Goal: Information Seeking & Learning: Learn about a topic

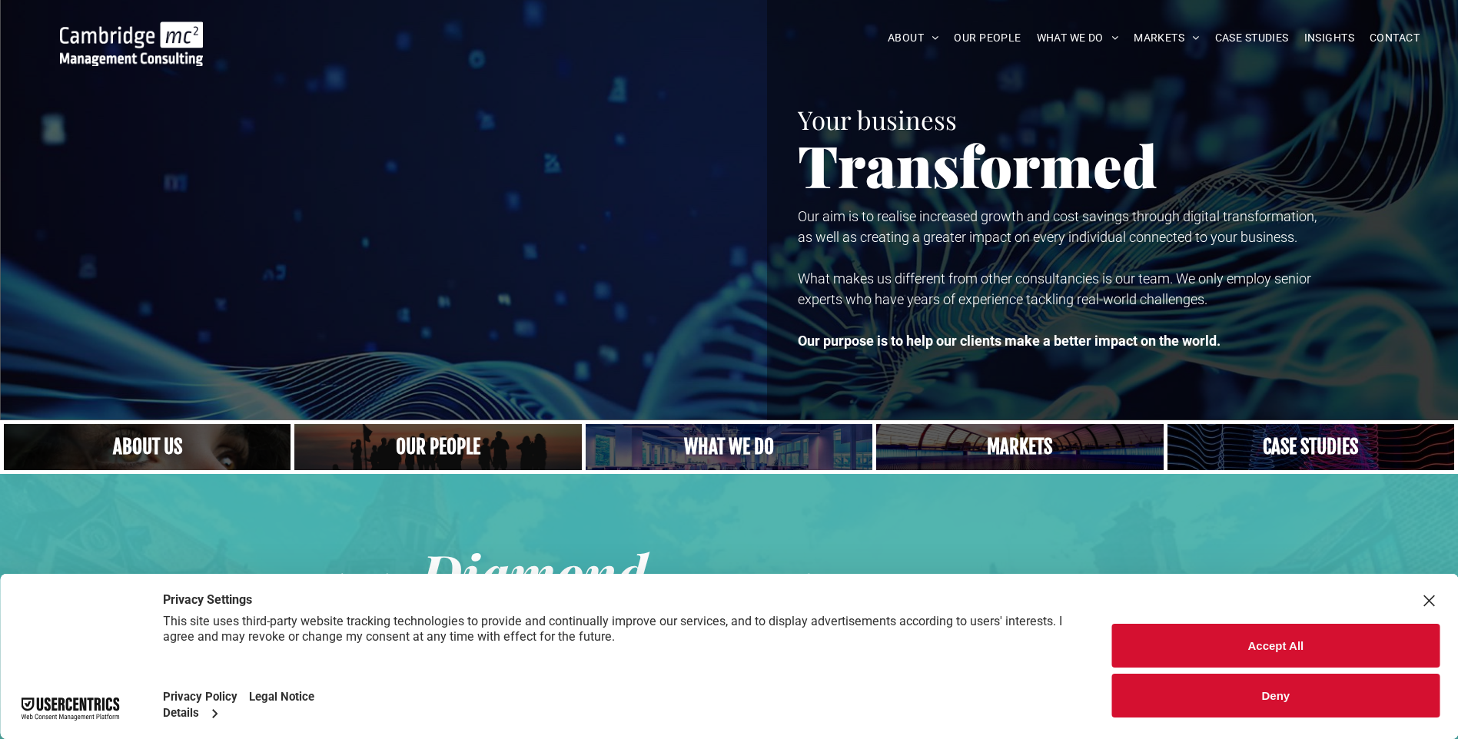
click at [1290, 642] on button "Accept All" at bounding box center [1275, 646] width 327 height 44
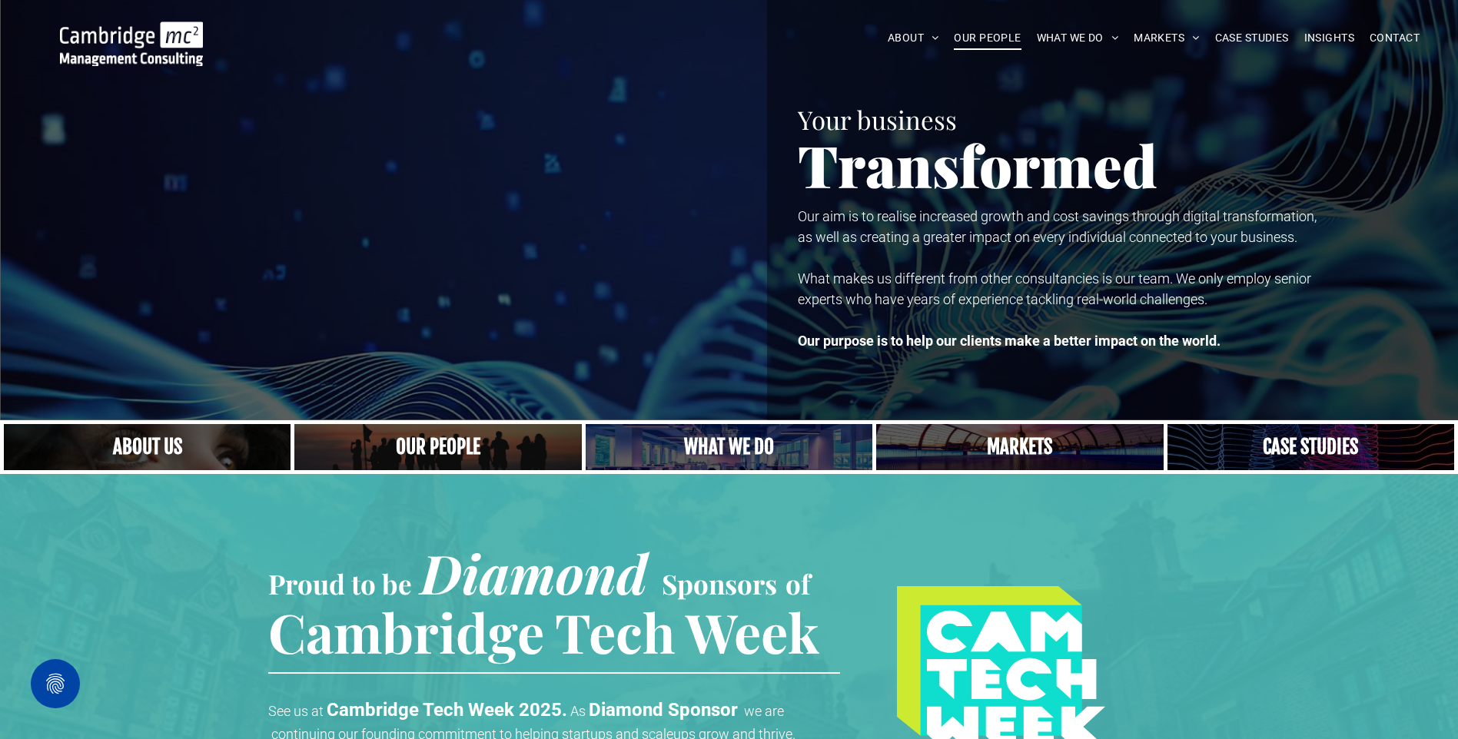
click at [974, 37] on span "OUR PEOPLE" at bounding box center [987, 38] width 67 height 24
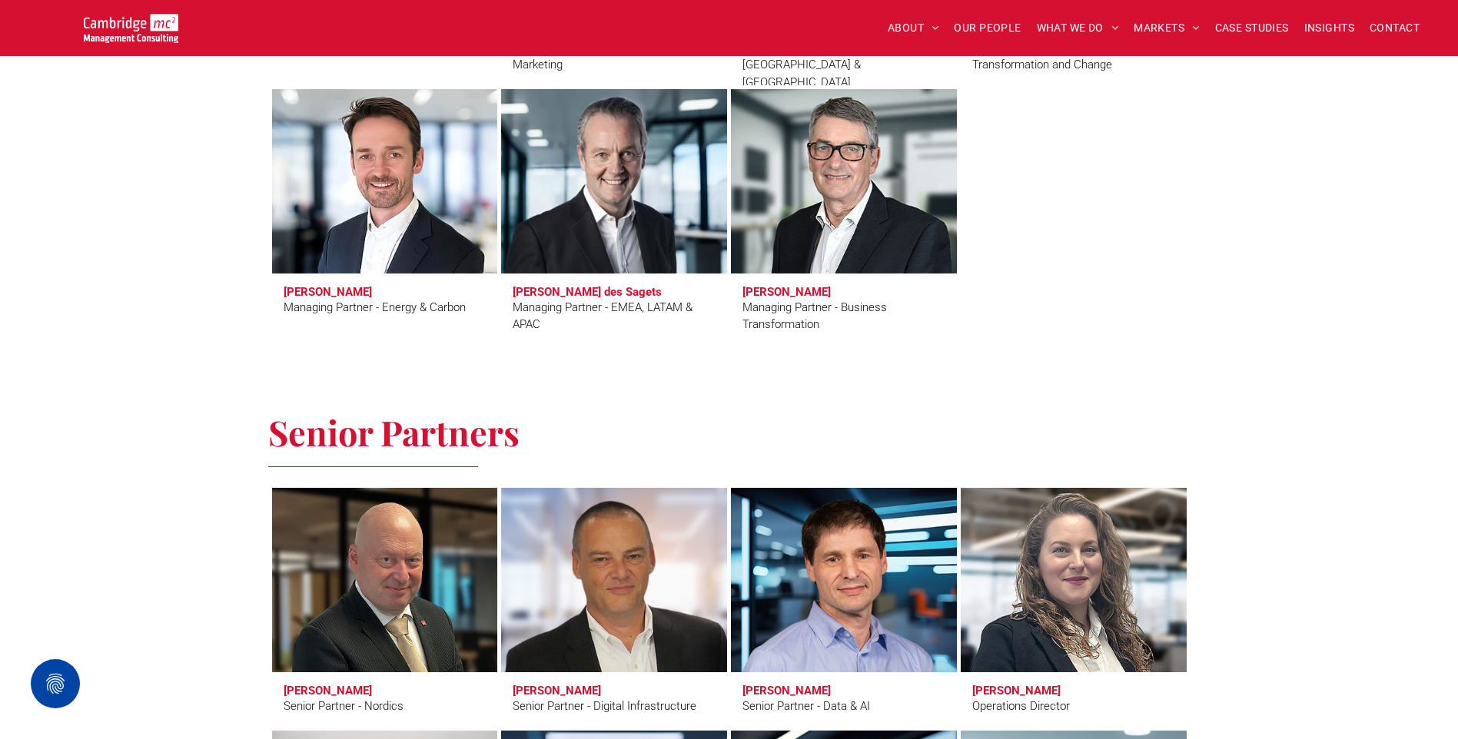
scroll to position [1767, 0]
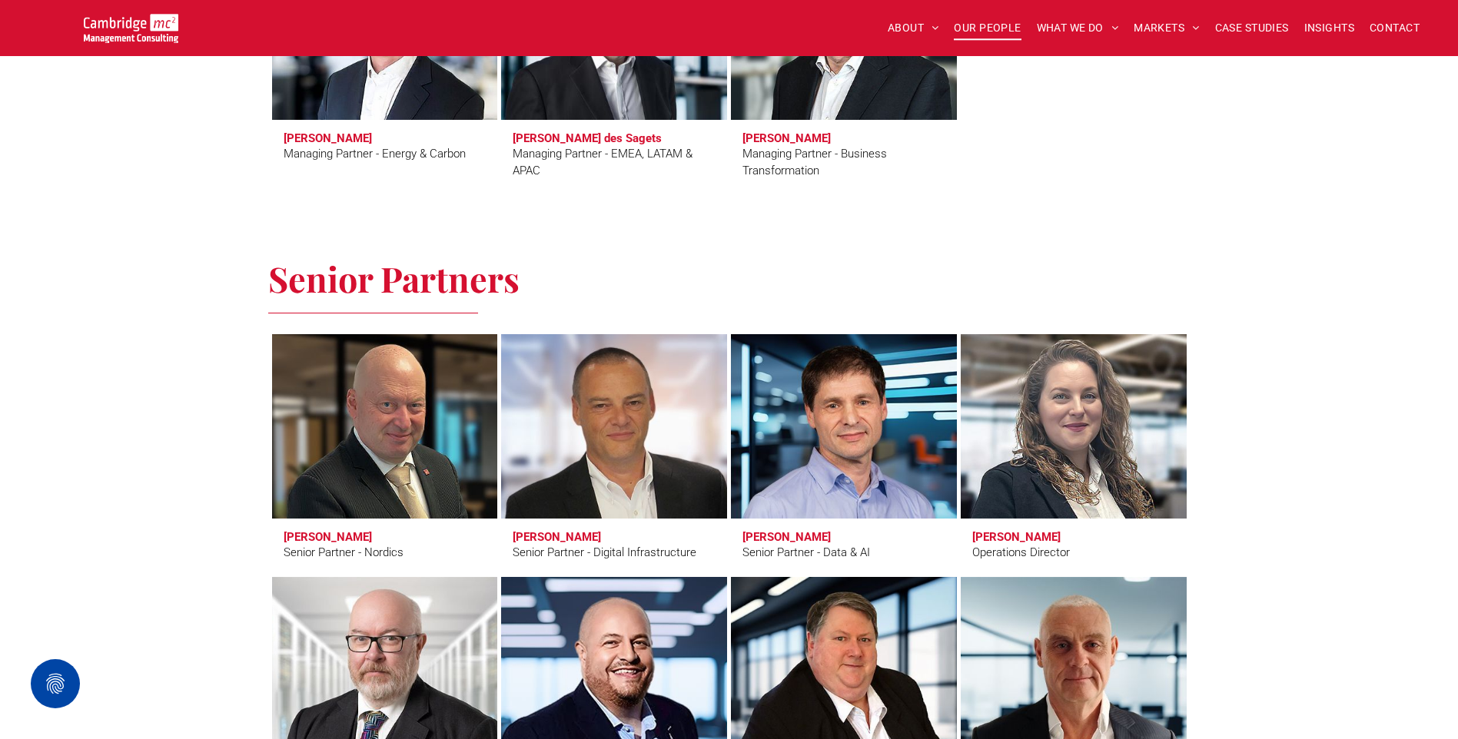
click at [391, 436] on link "Erling Aronsveen" at bounding box center [384, 426] width 239 height 195
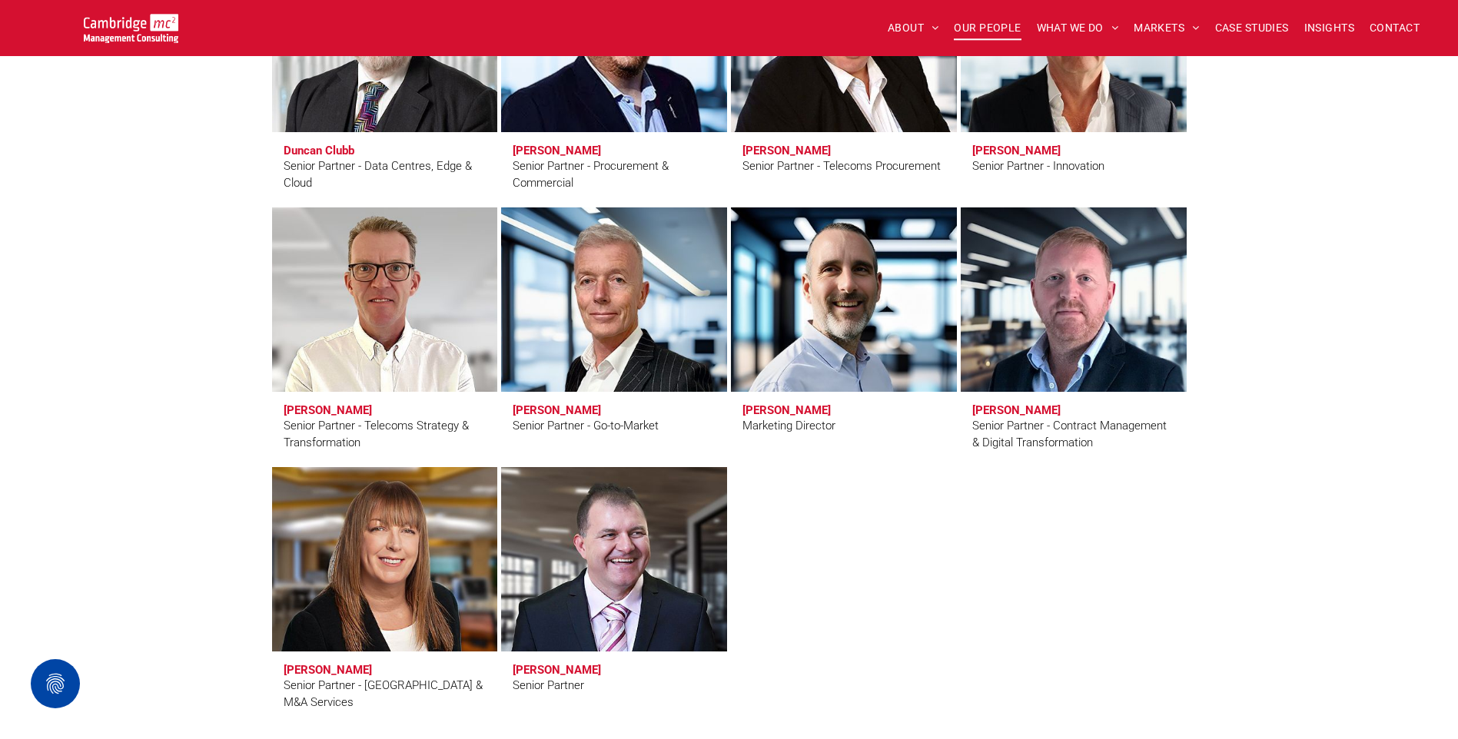
scroll to position [2305, 0]
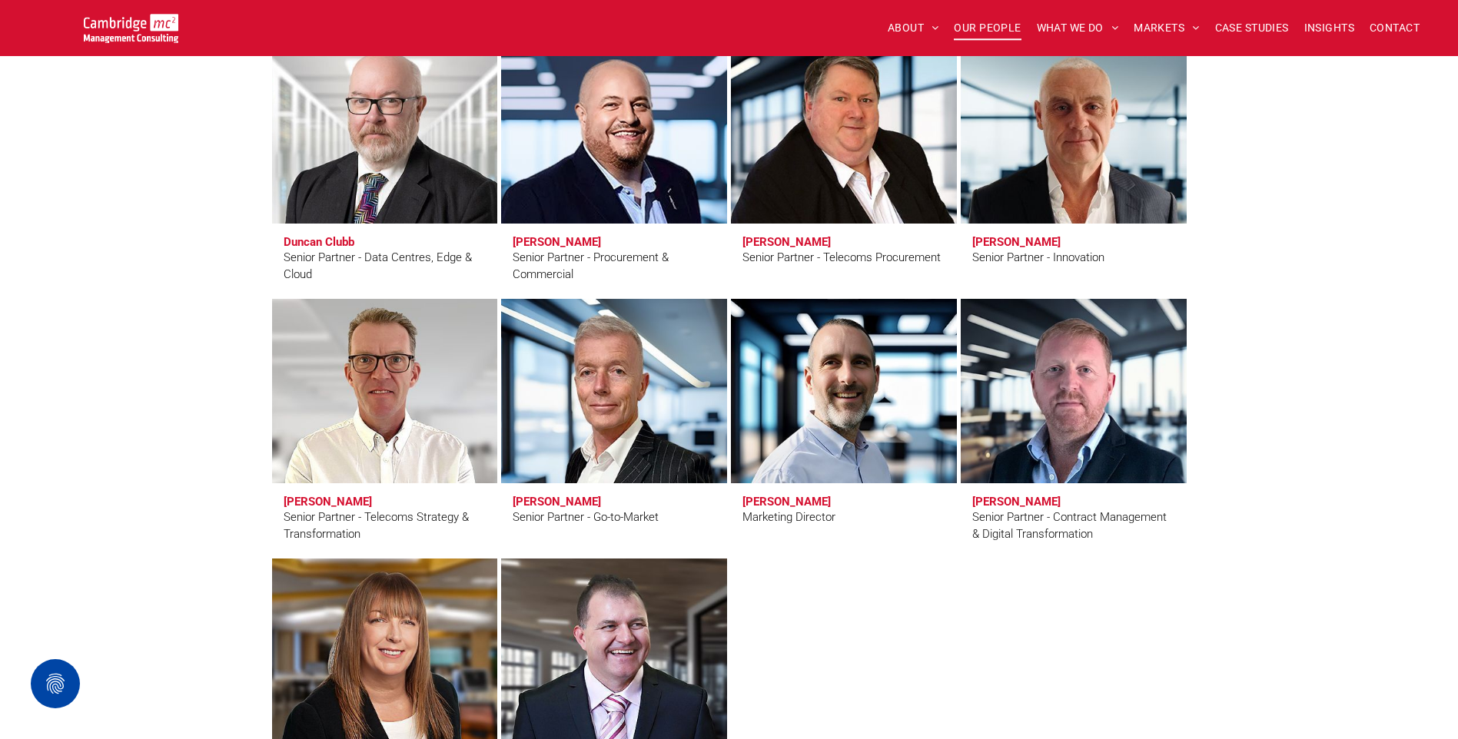
click at [836, 115] on link "Eric Green" at bounding box center [843, 131] width 239 height 195
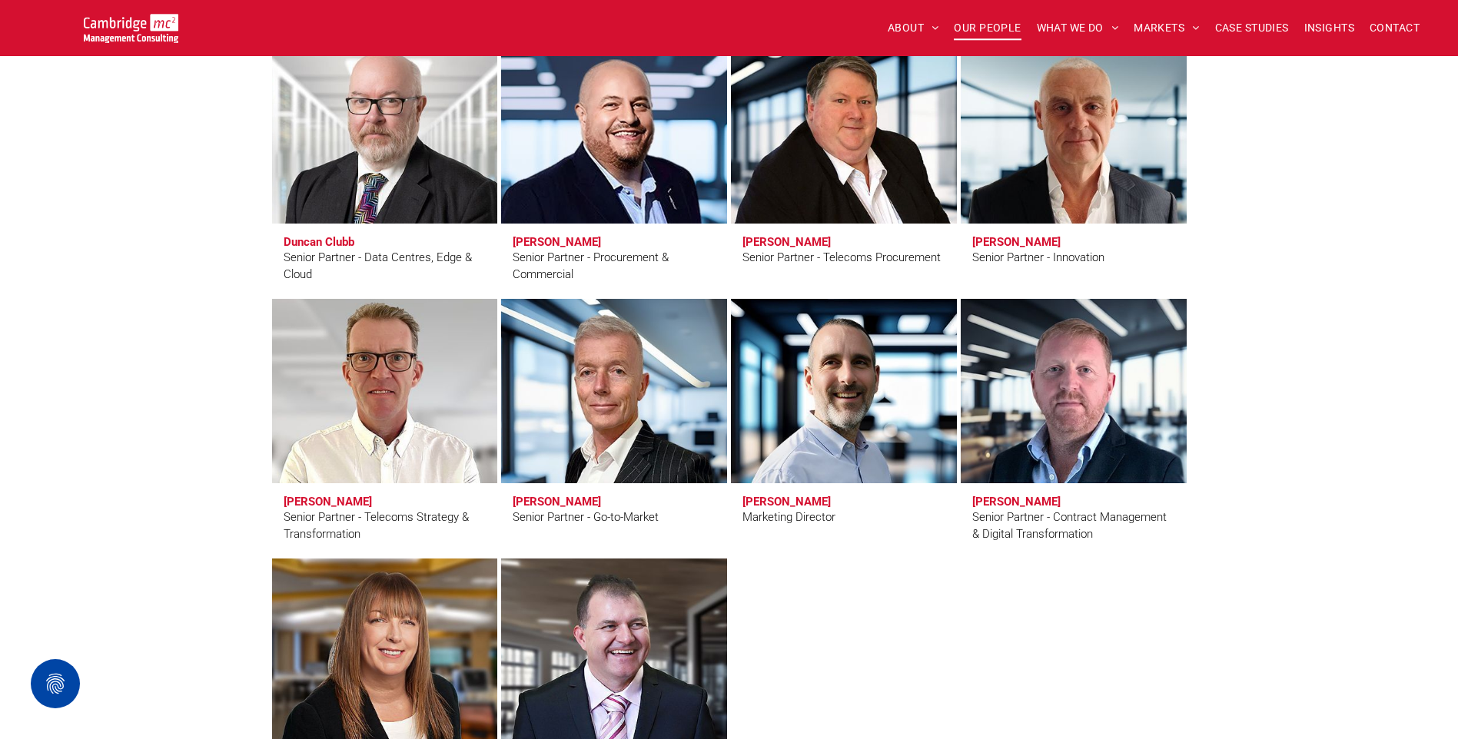
click at [396, 424] on link "Clive Quantrill" at bounding box center [384, 391] width 239 height 195
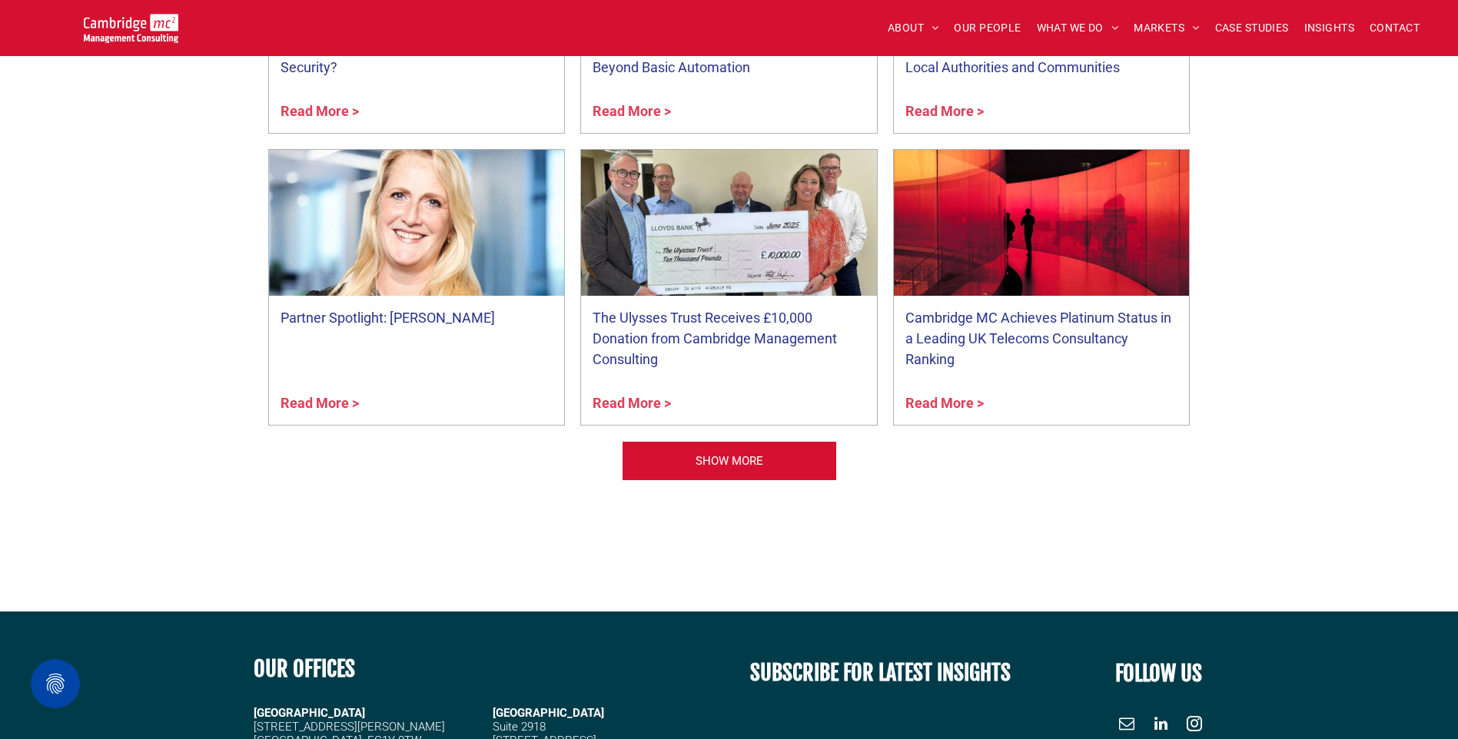
scroll to position [6147, 0]
